Goal: Check status: Check status

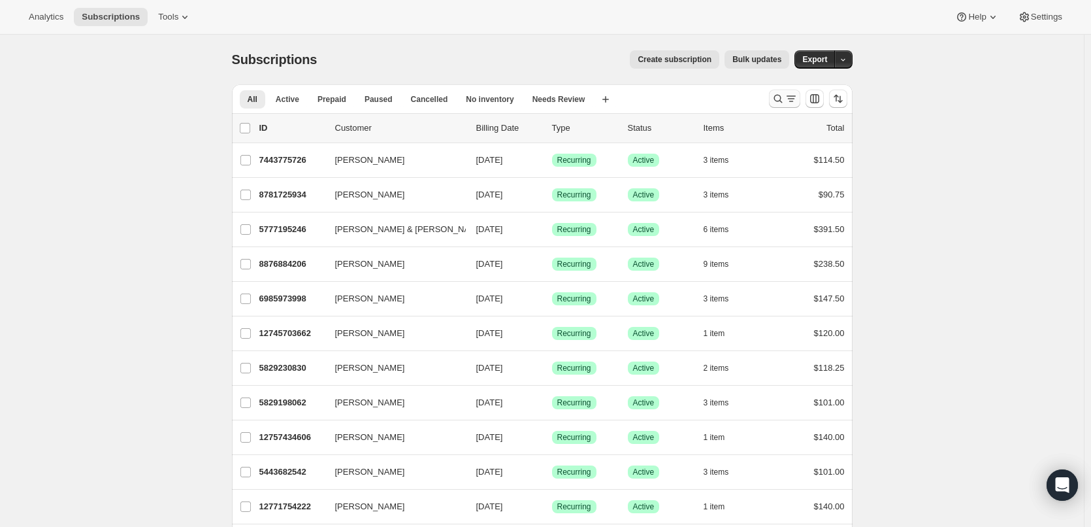
click at [782, 102] on icon "Search and filter results" at bounding box center [777, 98] width 13 height 13
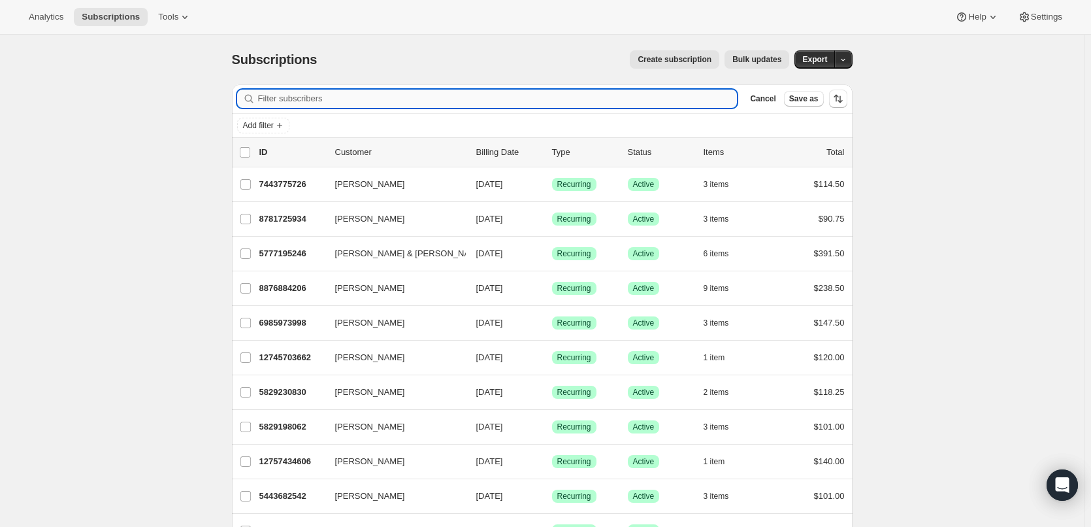
click at [387, 101] on input "Filter subscribers" at bounding box center [497, 98] width 479 height 18
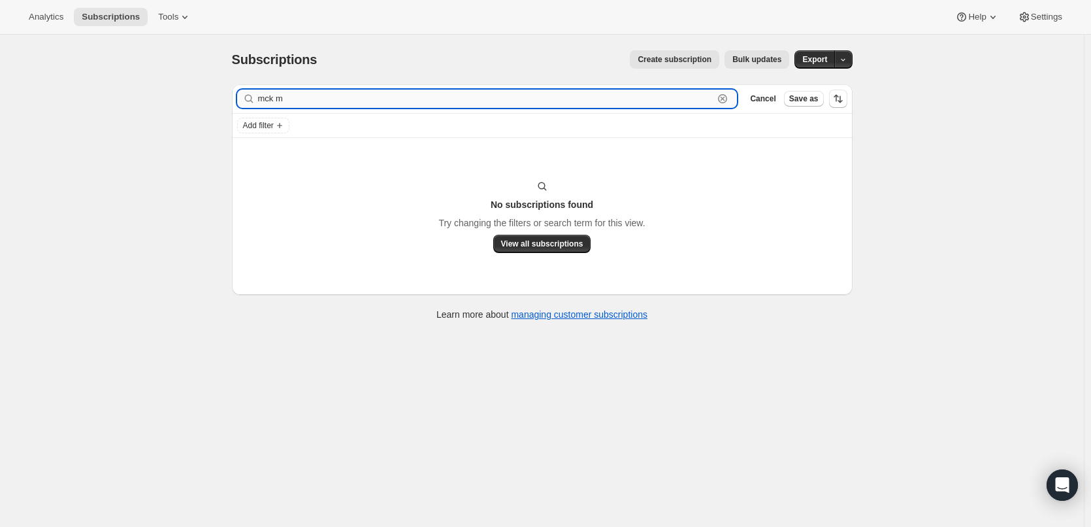
click at [268, 100] on input "mck m" at bounding box center [486, 98] width 456 height 18
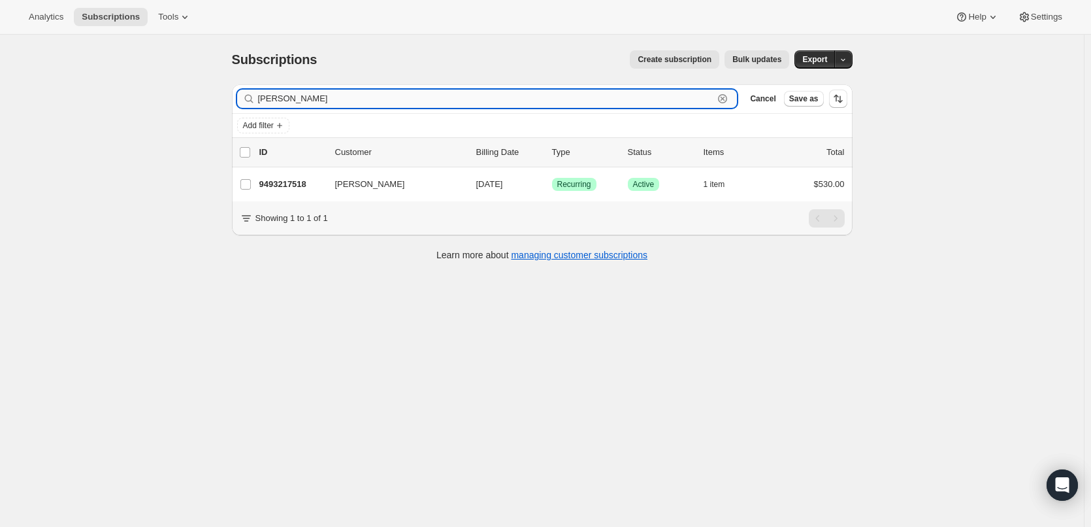
click at [326, 104] on input "[PERSON_NAME]" at bounding box center [486, 98] width 456 height 18
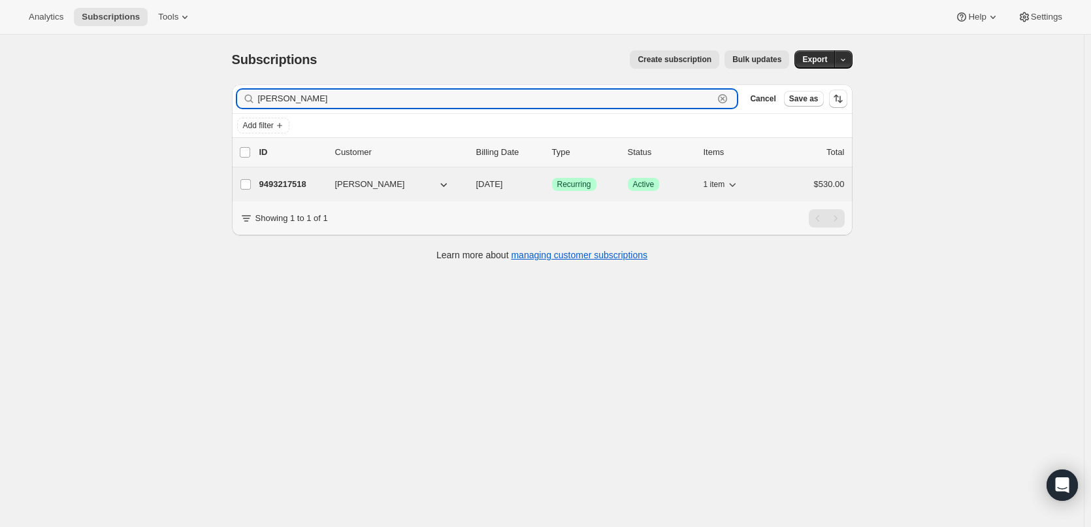
type input "[PERSON_NAME]"
click at [348, 186] on span "[PERSON_NAME]" at bounding box center [370, 184] width 70 height 13
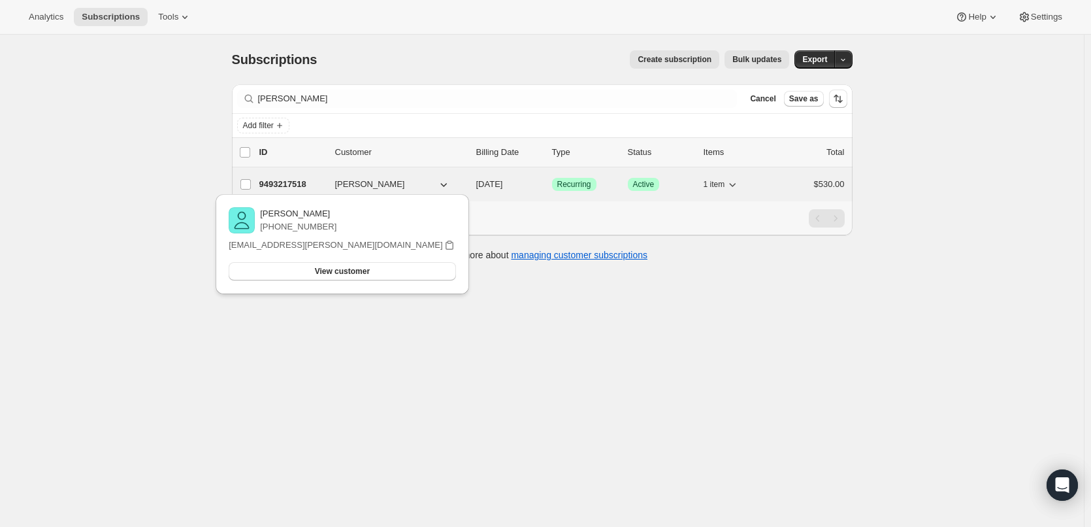
click at [295, 180] on p "9493217518" at bounding box center [291, 184] width 65 height 13
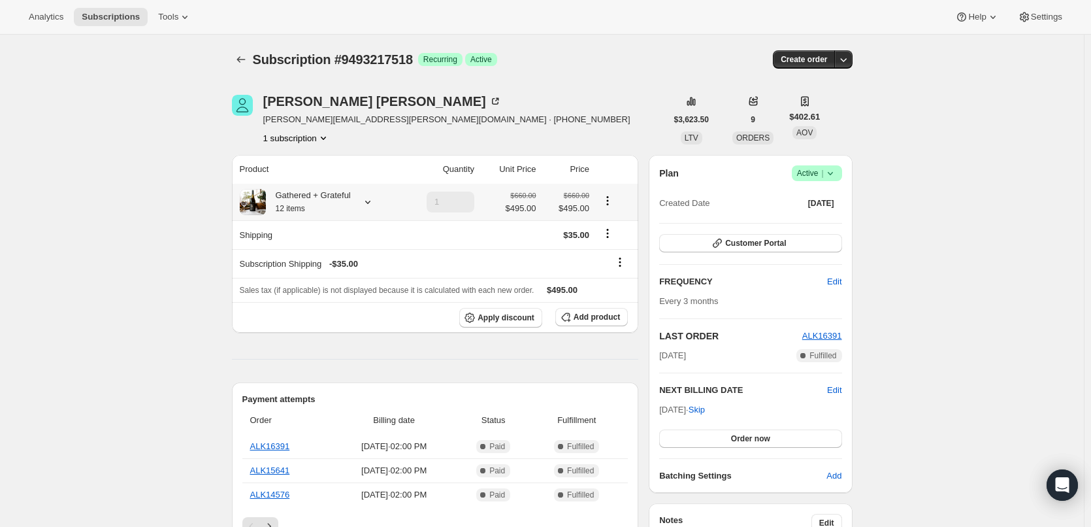
click at [369, 201] on icon at bounding box center [367, 201] width 13 height 13
click at [370, 200] on icon at bounding box center [367, 201] width 13 height 13
